Goal: Task Accomplishment & Management: Manage account settings

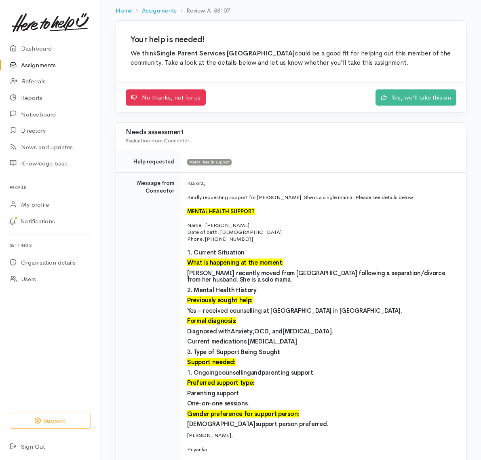
scroll to position [51, 0]
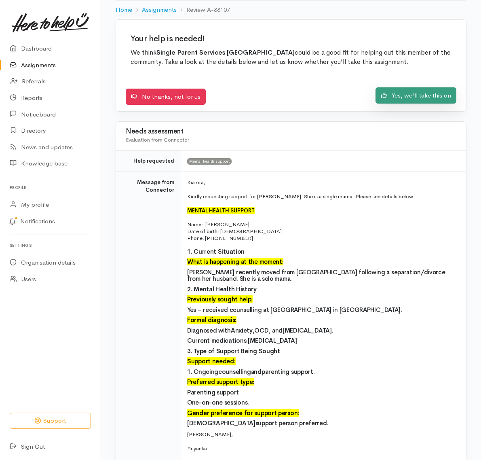
click at [429, 97] on link "Yes, we'll take this on" at bounding box center [416, 95] width 81 height 17
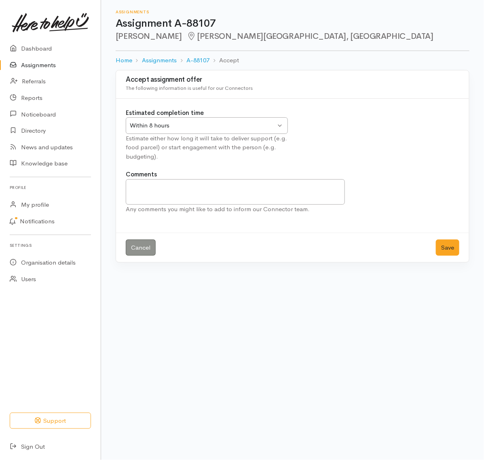
click at [280, 124] on div "Within 8 hours Within 8 hours" at bounding box center [207, 125] width 162 height 17
drag, startPoint x: 216, startPoint y: 23, endPoint x: 173, endPoint y: 23, distance: 43.3
click at [173, 23] on h1 "Assignment A-88107" at bounding box center [293, 24] width 354 height 12
copy h1 "A-88107"
click at [448, 249] on button "Save" at bounding box center [447, 247] width 23 height 17
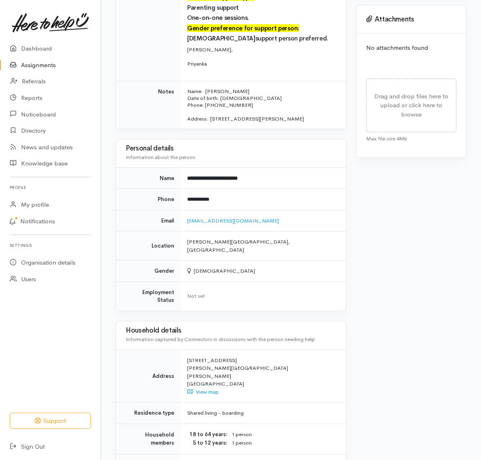
scroll to position [354, 0]
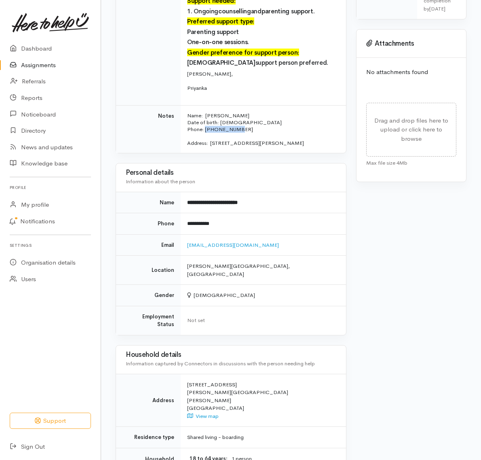
drag, startPoint x: 237, startPoint y: 122, endPoint x: 205, endPoint y: 125, distance: 32.5
click at [205, 125] on p "Name: Isobel Sarah Funcke-Smith Date of birth: 19/01/1997 Phone: 02108723809" at bounding box center [261, 122] width 149 height 21
copy p "02108723809"
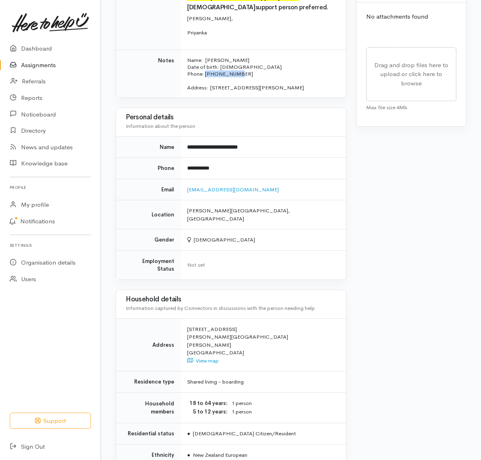
scroll to position [505, 0]
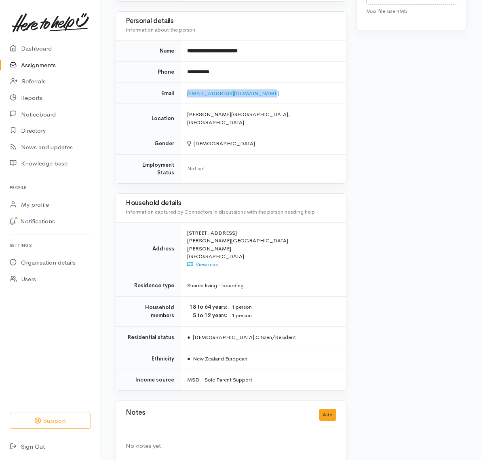
drag, startPoint x: 261, startPoint y: 93, endPoint x: 188, endPoint y: 98, distance: 73.3
click at [188, 98] on td "alexanderizzy2468@gmail.com" at bounding box center [263, 92] width 165 height 21
copy link "alexanderizzy2468@gmail.com"
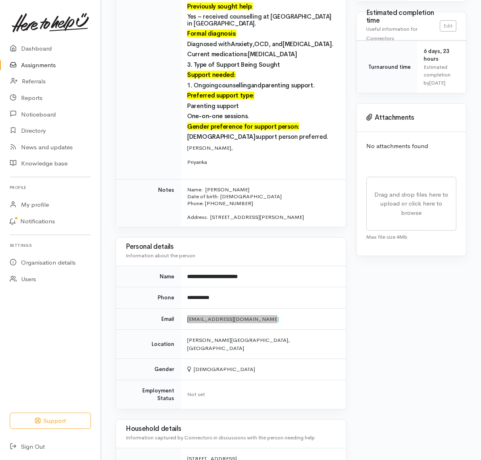
scroll to position [253, 0]
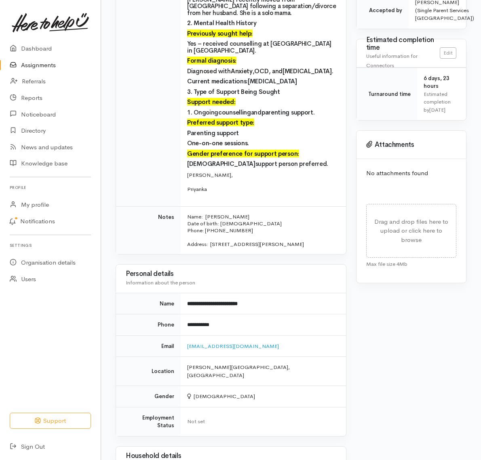
click at [136, 162] on td "Message from Connector" at bounding box center [148, 48] width 65 height 315
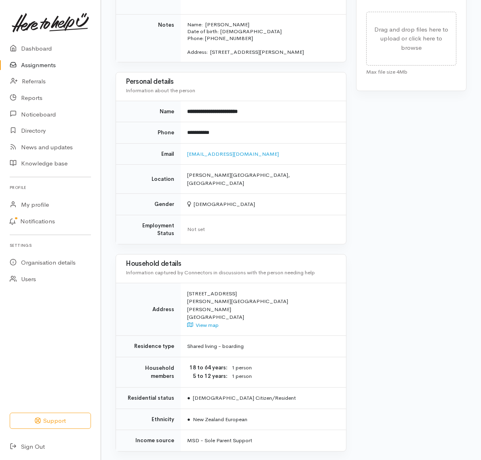
scroll to position [448, 0]
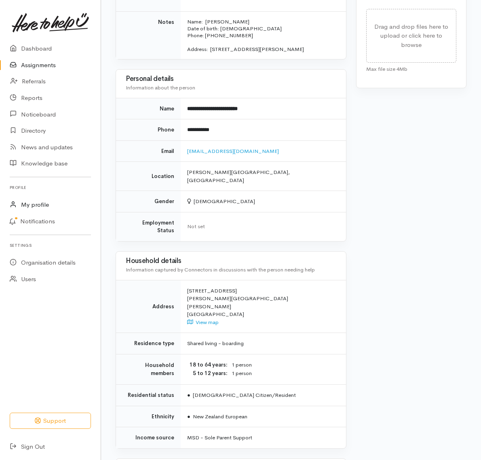
click at [47, 201] on link "My profile" at bounding box center [50, 204] width 101 height 17
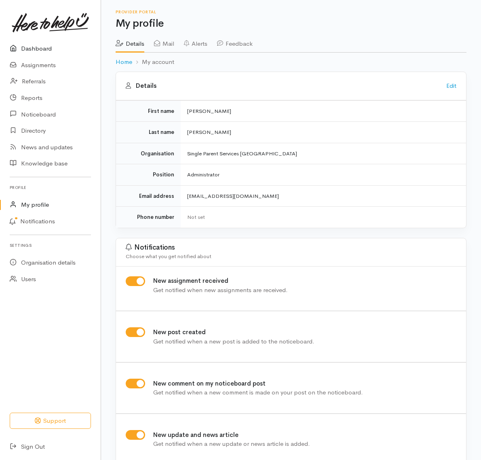
click at [44, 49] on link "Dashboard" at bounding box center [50, 48] width 101 height 17
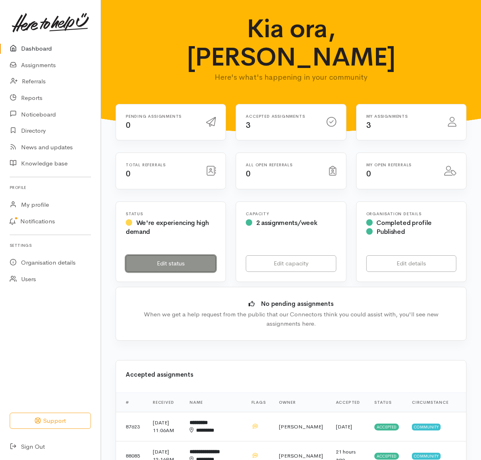
click at [180, 255] on link "Edit status" at bounding box center [171, 263] width 90 height 17
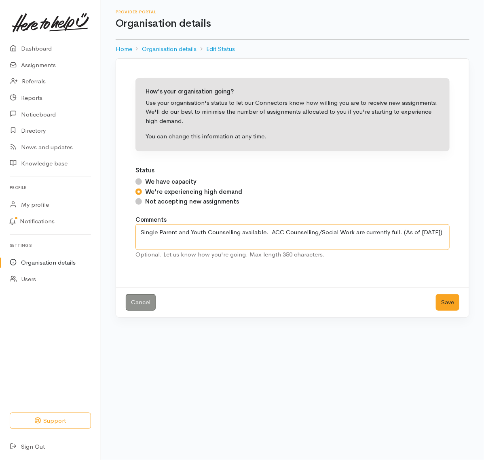
click at [270, 236] on textarea "Single Parent and Youth Counselling available. ACC Counselling/Social Work are …" at bounding box center [292, 237] width 314 height 26
click at [421, 232] on textarea "Single Parent and Youth Counselling available. ACC Counselling/Social Work are …" at bounding box center [292, 237] width 314 height 26
drag, startPoint x: 444, startPoint y: 231, endPoint x: 125, endPoint y: 228, distance: 318.6
click at [126, 228] on div "How's your organisation going? Use your organisation's status to let our Connec…" at bounding box center [293, 172] width 334 height 209
type textarea "Youth Counselling available. Single Parent / ACC Counselling / Social Work are …"
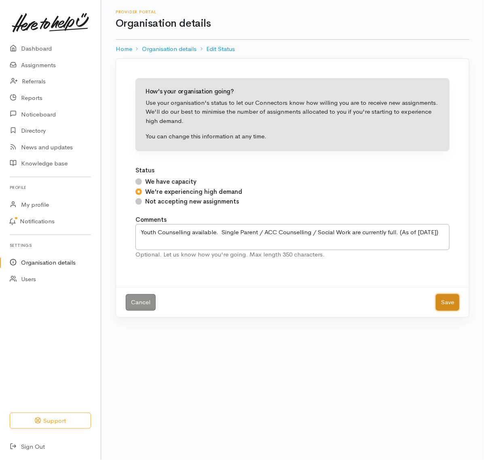
click at [444, 304] on button "Save" at bounding box center [447, 302] width 23 height 17
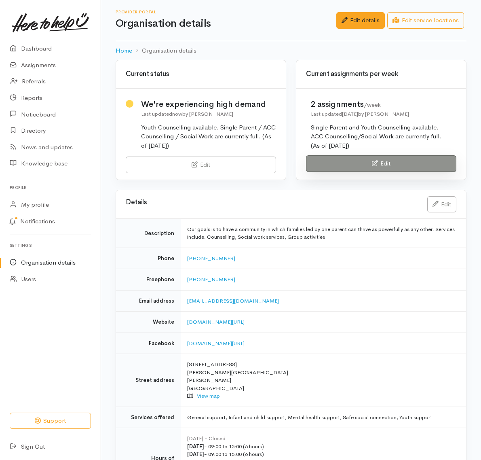
click at [363, 165] on link "Edit" at bounding box center [381, 163] width 150 height 17
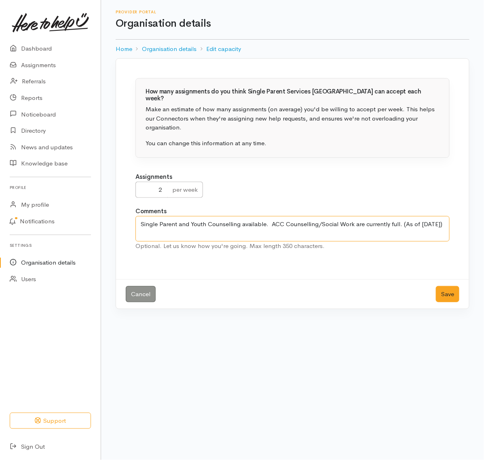
drag, startPoint x: 447, startPoint y: 217, endPoint x: 127, endPoint y: 218, distance: 320.6
click at [127, 218] on div "How many assignments do you think Single Parent Services Waikato can accept eac…" at bounding box center [293, 168] width 334 height 201
paste textarea "Youth Counselling available. Single Parent / ACC Counselling / Social Work are …"
type textarea "Youth Counselling available. Single Parent / ACC Counselling / Social Work are …"
click at [448, 289] on button "Save" at bounding box center [447, 294] width 23 height 17
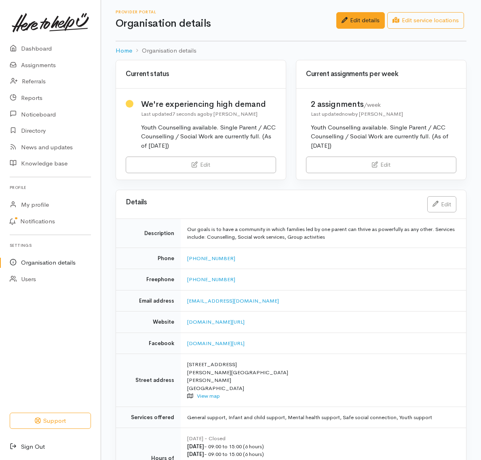
click at [35, 444] on link "Sign Out" at bounding box center [50, 446] width 101 height 17
